Goal: Check status: Check status

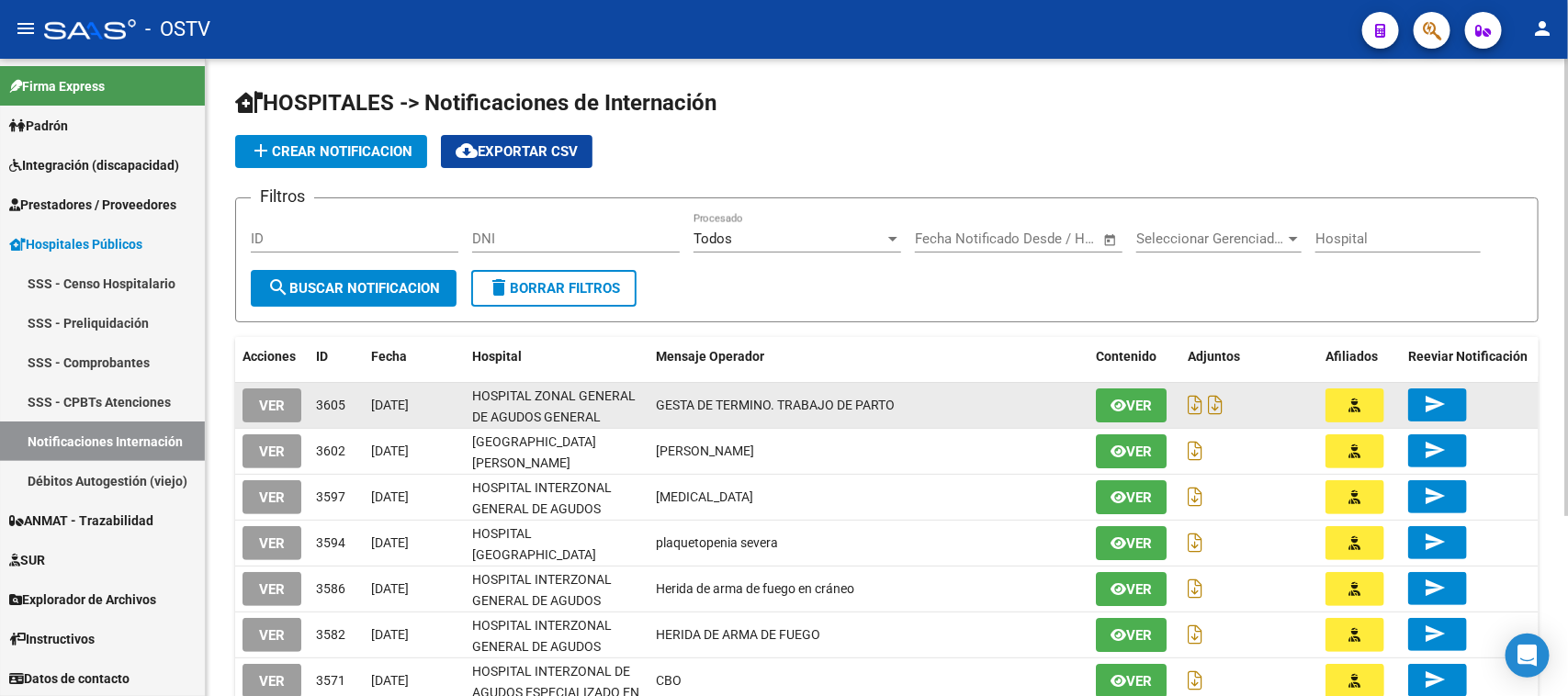
click at [264, 402] on span "VER" at bounding box center [272, 406] width 26 height 17
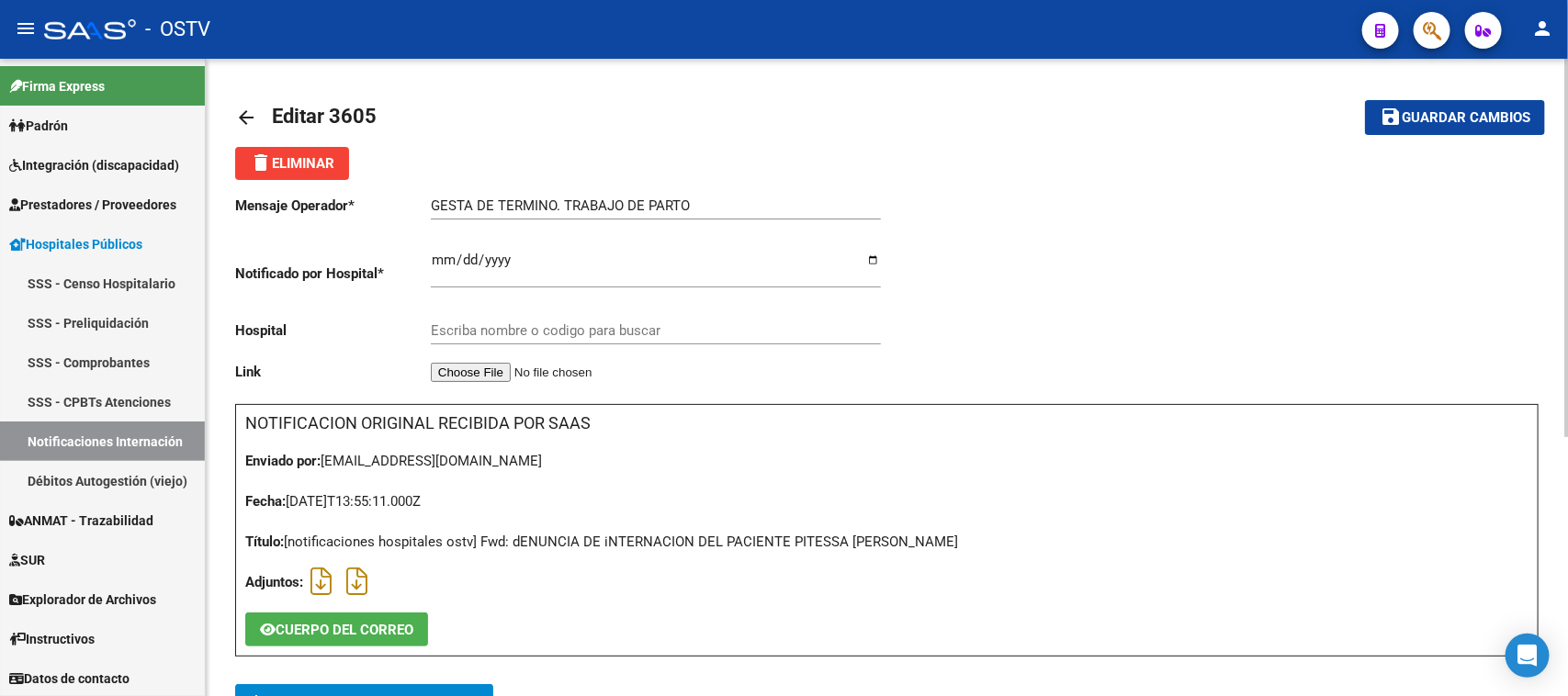
type input "HOSPITAL ZONAL GENERAL DE AGUDOS GENERAL [PERSON_NAME]"
click at [331, 583] on icon at bounding box center [320, 582] width 21 height 1
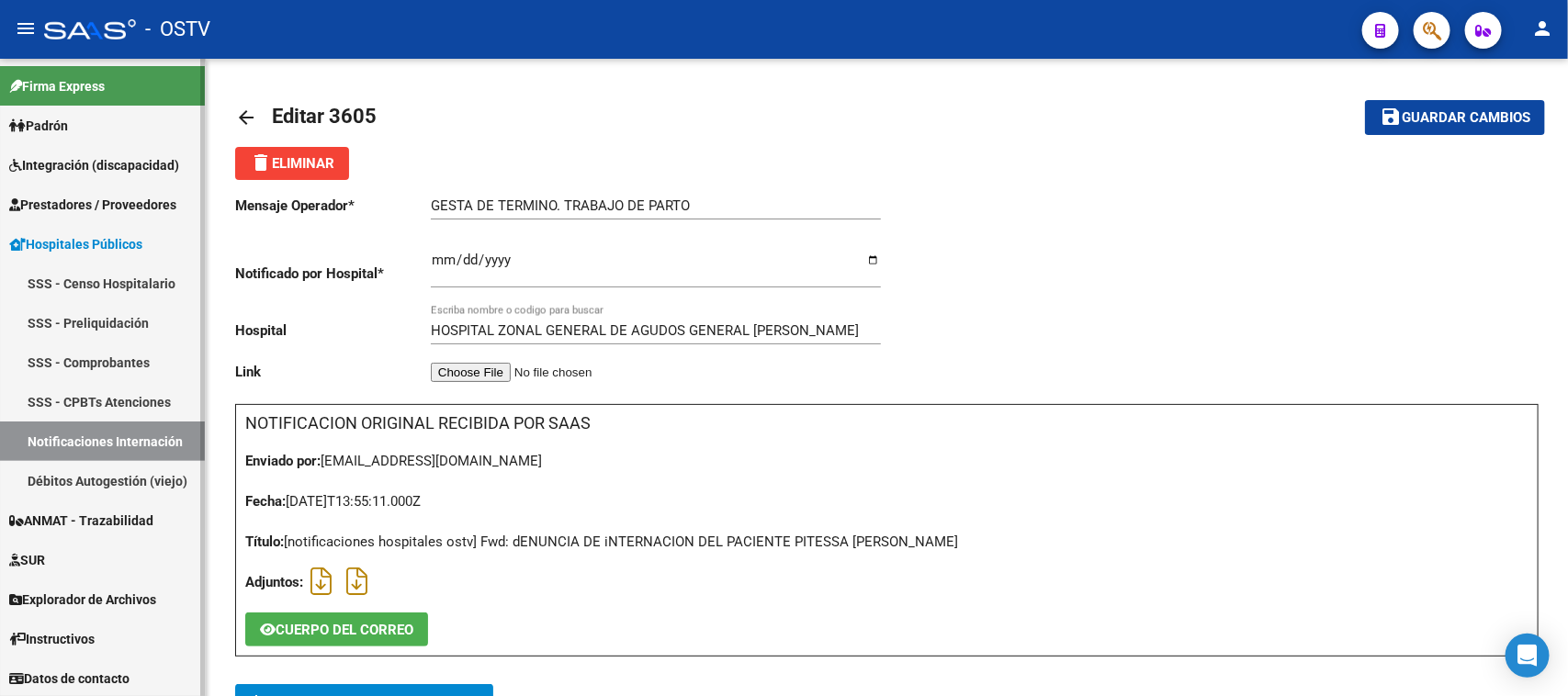
click at [107, 448] on link "Notificaciones Internación" at bounding box center [102, 441] width 205 height 40
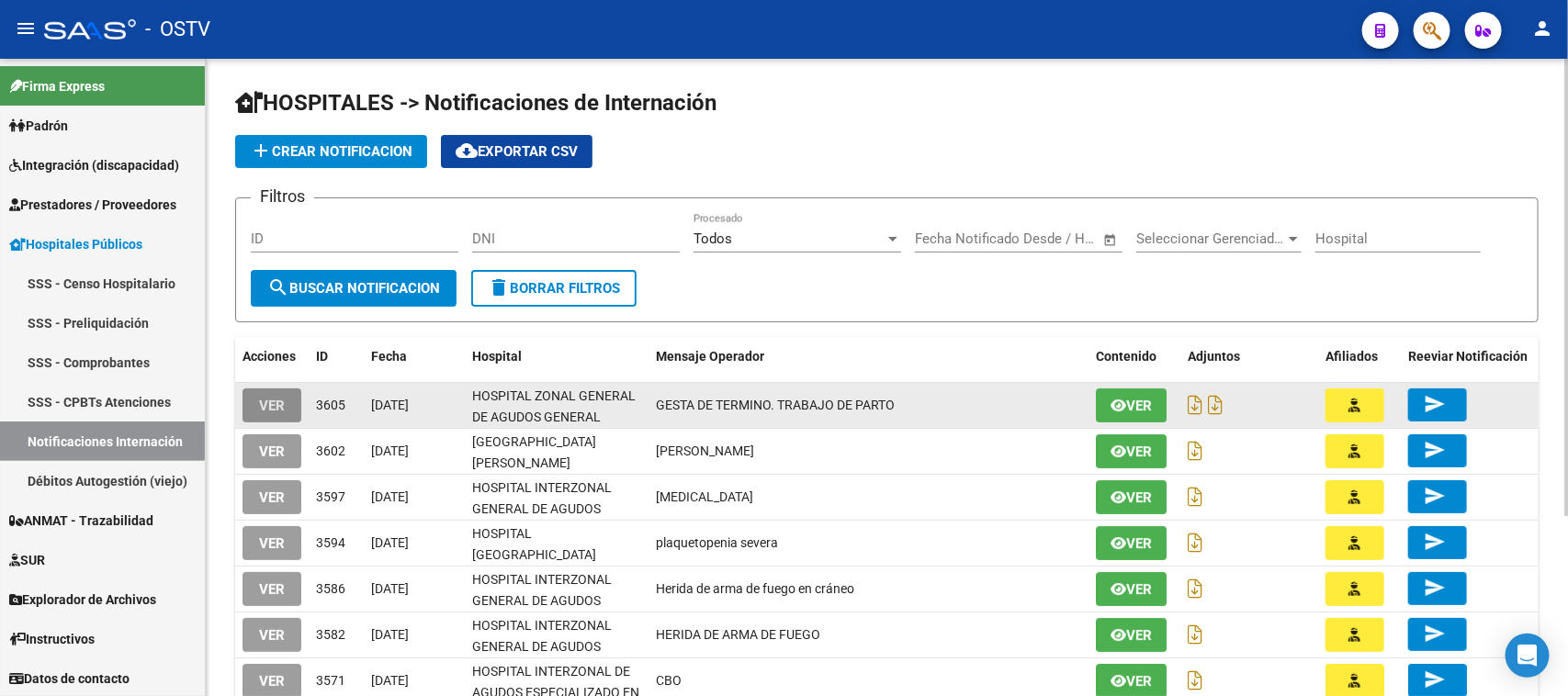
click at [260, 402] on span "VER" at bounding box center [272, 406] width 26 height 17
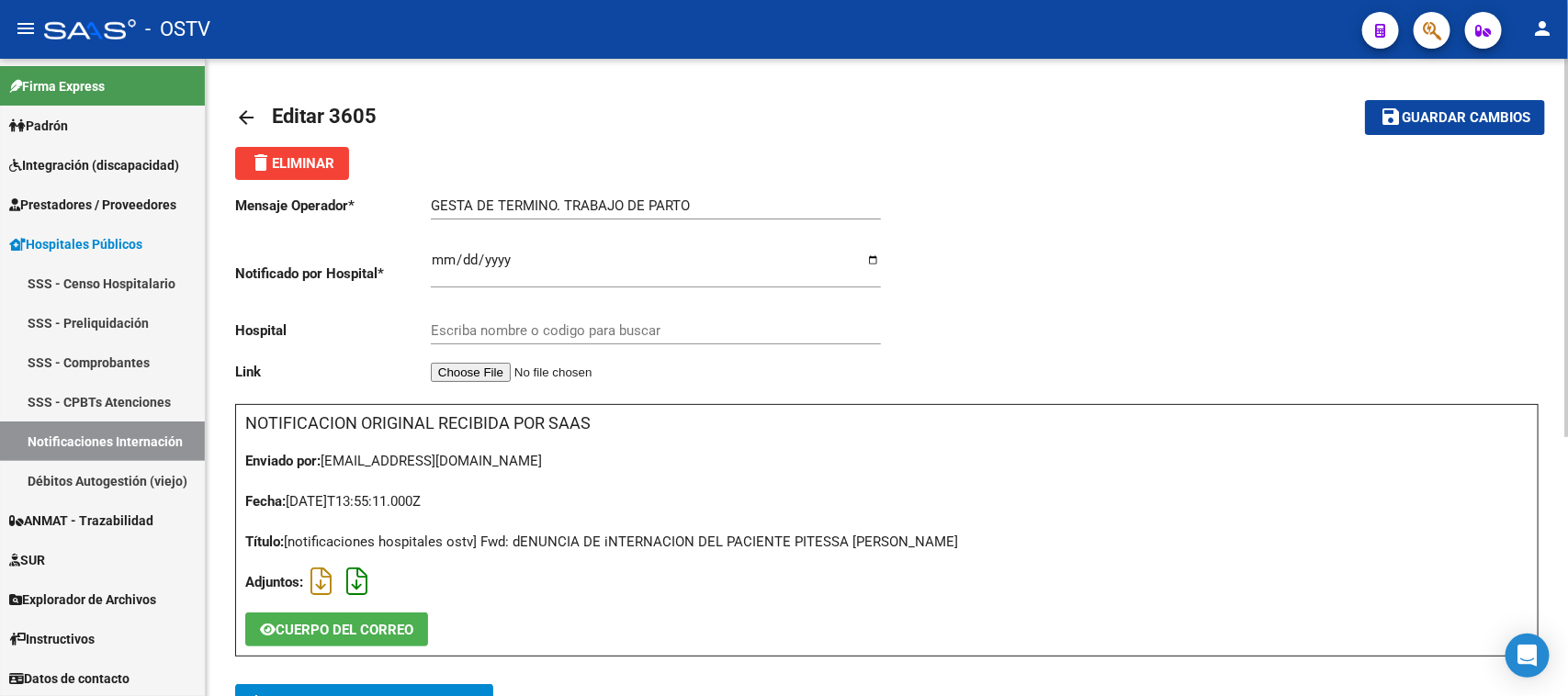
click at [365, 579] on link at bounding box center [362, 582] width 32 height 17
type input "HOSPITAL ZONAL GENERAL DE AGUDOS GENERAL [PERSON_NAME]"
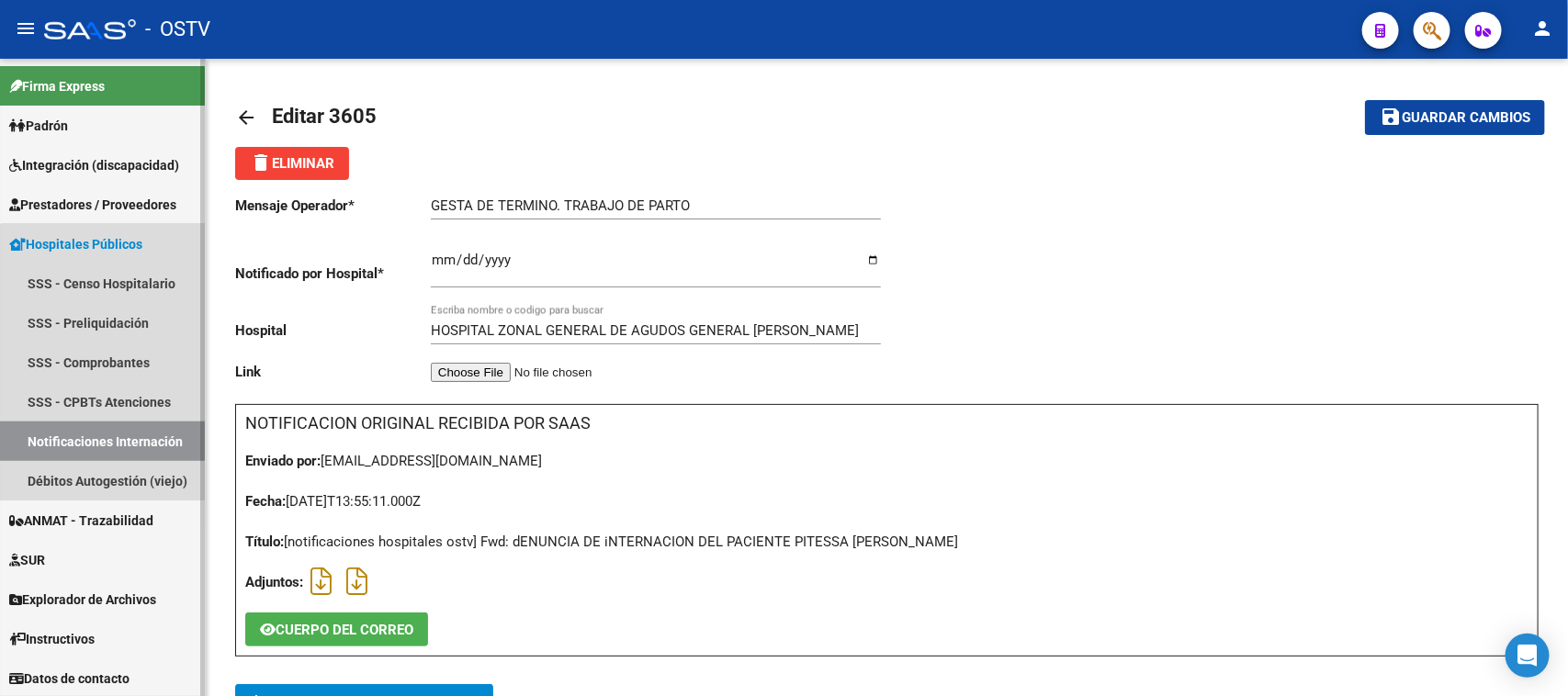
click at [144, 443] on link "Notificaciones Internación" at bounding box center [102, 441] width 205 height 40
